Goal: Task Accomplishment & Management: Complete application form

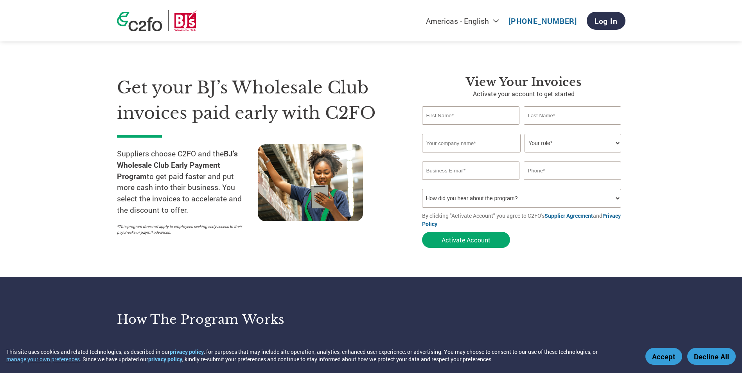
click at [452, 120] on input "text" at bounding box center [471, 115] width 98 height 18
type input "[PERSON_NAME]"
type input "Twinings [GEOGRAPHIC_DATA]"
type input "[PERSON_NAME][EMAIL_ADDRESS][PERSON_NAME][DOMAIN_NAME]"
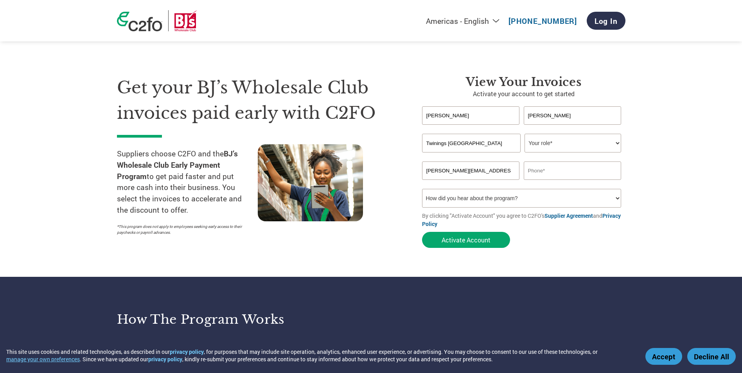
click at [553, 147] on select "Your role* CFO Controller Credit Manager Finance Director Treasurer CEO Preside…" at bounding box center [572, 143] width 97 height 19
select select "ACCOUNTING"
click at [524, 134] on select "Your role* CFO Controller Credit Manager Finance Director Treasurer CEO Preside…" at bounding box center [572, 143] width 97 height 19
click at [542, 173] on input "text" at bounding box center [573, 171] width 98 height 18
type input "5512857670"
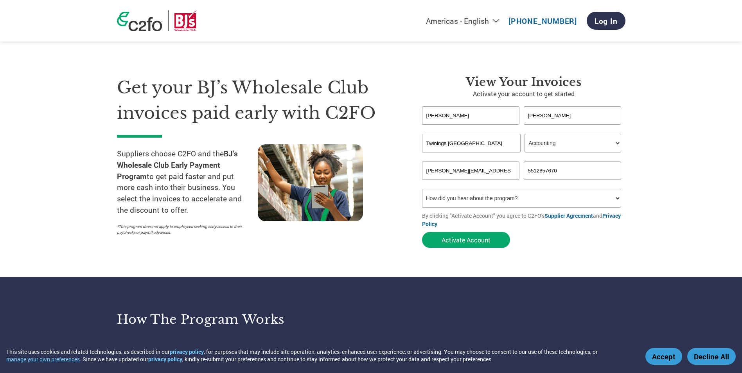
click at [462, 199] on select "How did you hear about the program? Received a letter Email Social Media Online…" at bounding box center [521, 198] width 199 height 19
select select "Email"
click at [422, 189] on select "How did you hear about the program? Received a letter Email Social Media Online…" at bounding box center [521, 198] width 199 height 19
click at [485, 237] on button "Activate Account" at bounding box center [466, 240] width 88 height 16
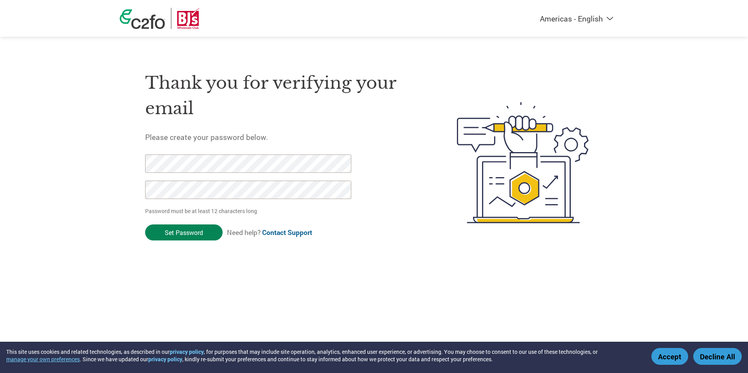
click at [180, 234] on input "Set Password" at bounding box center [183, 232] width 77 height 16
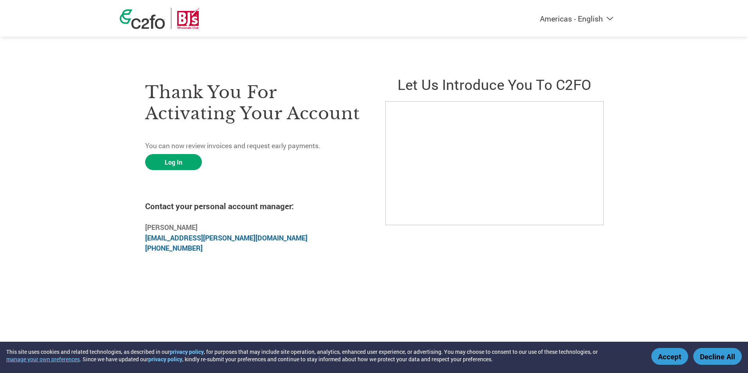
click at [669, 357] on button "Accept" at bounding box center [669, 356] width 37 height 17
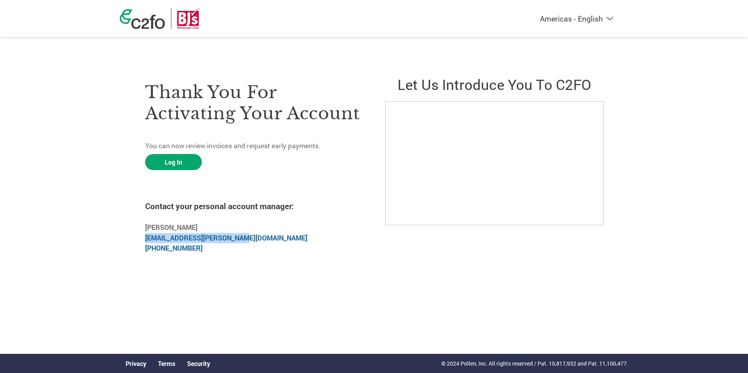
drag, startPoint x: 142, startPoint y: 238, endPoint x: 252, endPoint y: 239, distance: 110.3
click at [252, 239] on div "Thank you for activating your account You can now review invoices and request e…" at bounding box center [374, 162] width 508 height 195
drag, startPoint x: 250, startPoint y: 239, endPoint x: 229, endPoint y: 238, distance: 21.1
copy link "samantha.oberkrom@c2fo.com"
drag, startPoint x: 195, startPoint y: 250, endPoint x: 140, endPoint y: 253, distance: 55.2
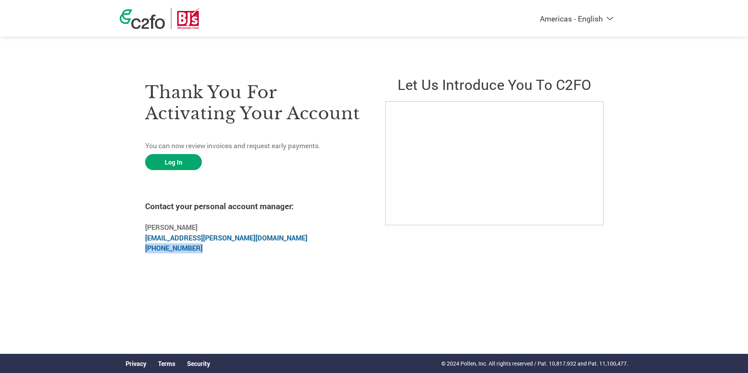
click at [140, 253] on div "Thank you for activating your account You can now review invoices and request e…" at bounding box center [374, 162] width 508 height 195
drag, startPoint x: 140, startPoint y: 253, endPoint x: 151, endPoint y: 250, distance: 10.8
copy link "(913) 312-7175"
click at [269, 289] on html "This site uses cookies and related technologies, as described in our privacy po…" at bounding box center [374, 147] width 748 height 294
click at [160, 163] on link "Log In" at bounding box center [173, 162] width 57 height 16
